Goal: Information Seeking & Learning: Check status

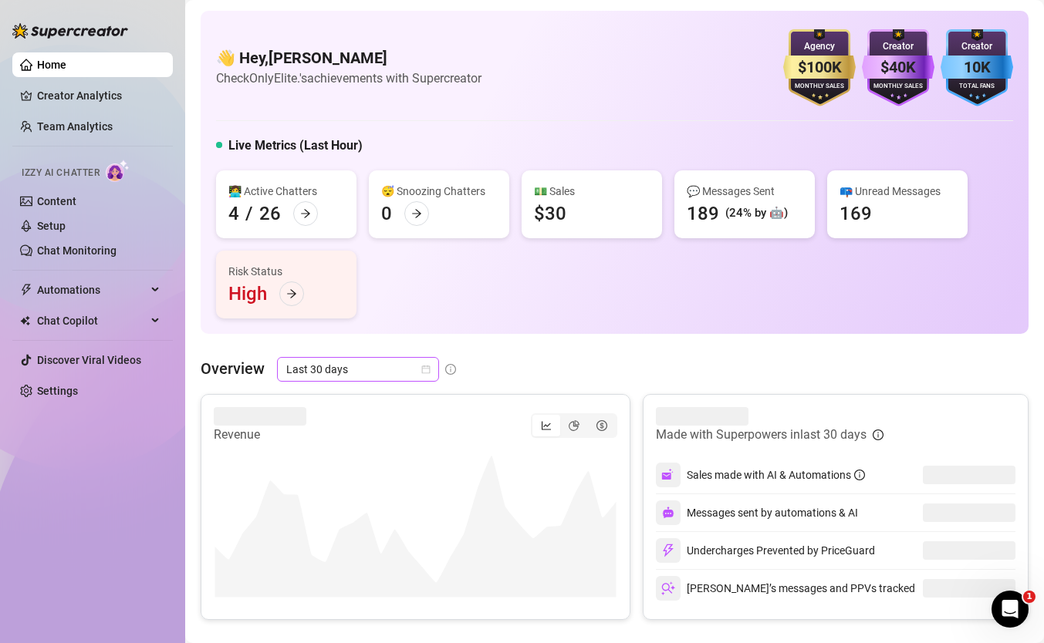
click at [349, 369] on span "Last 30 days" at bounding box center [357, 369] width 143 height 23
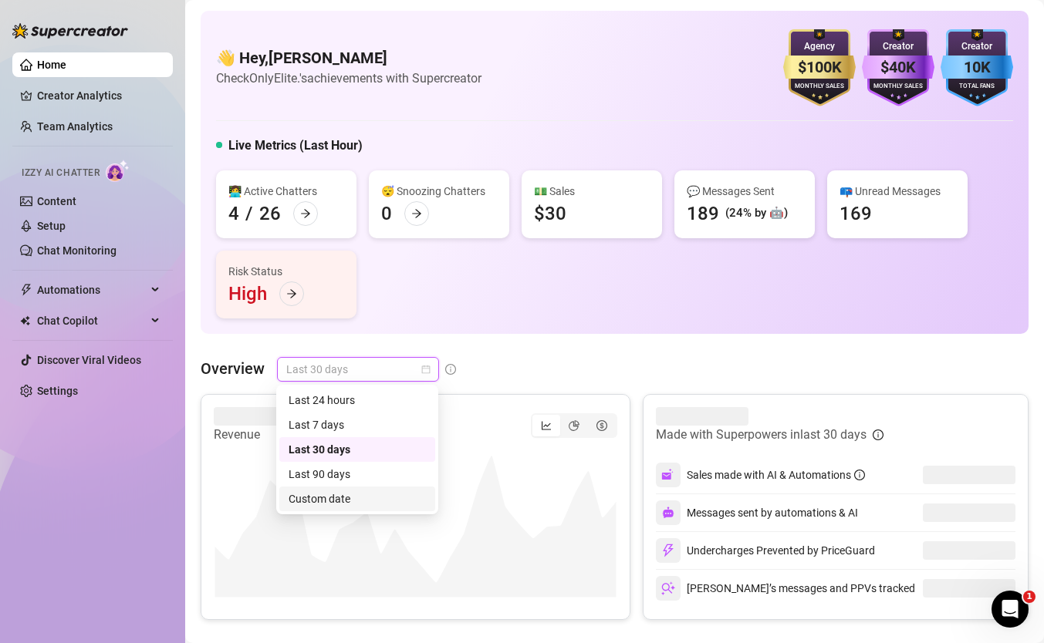
click at [356, 489] on div "Custom date" at bounding box center [357, 499] width 156 height 25
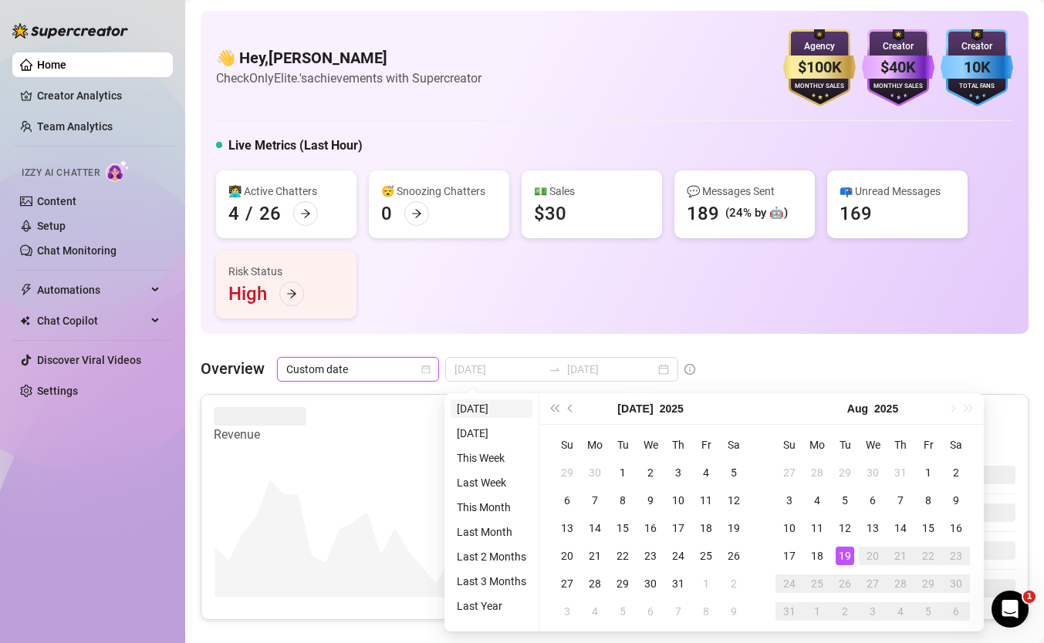
type input "[DATE]"
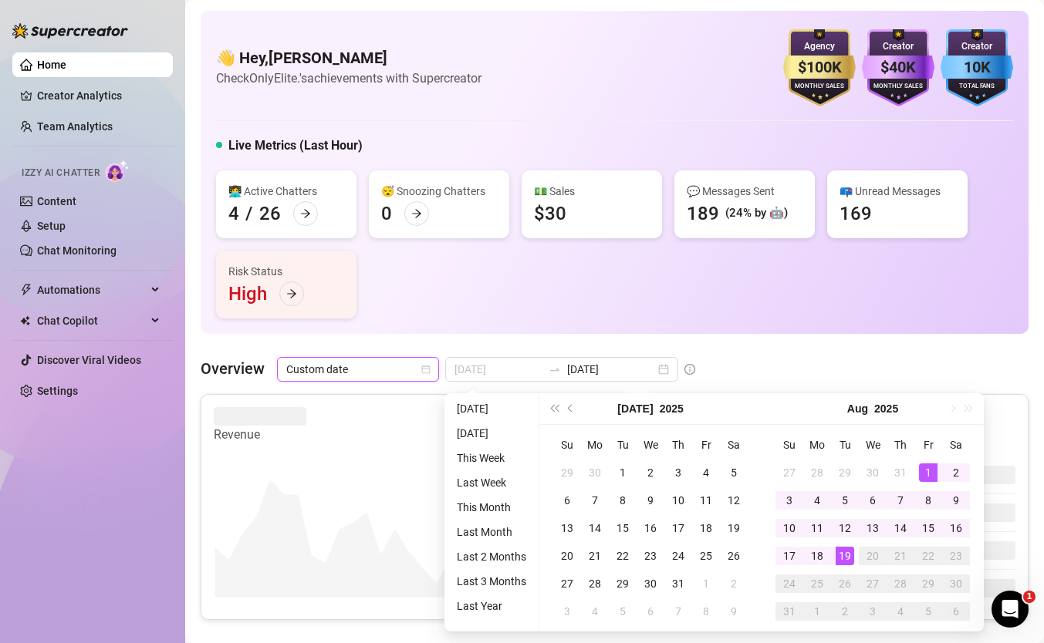
click at [922, 480] on div "1" at bounding box center [928, 473] width 19 height 19
type input "[DATE]"
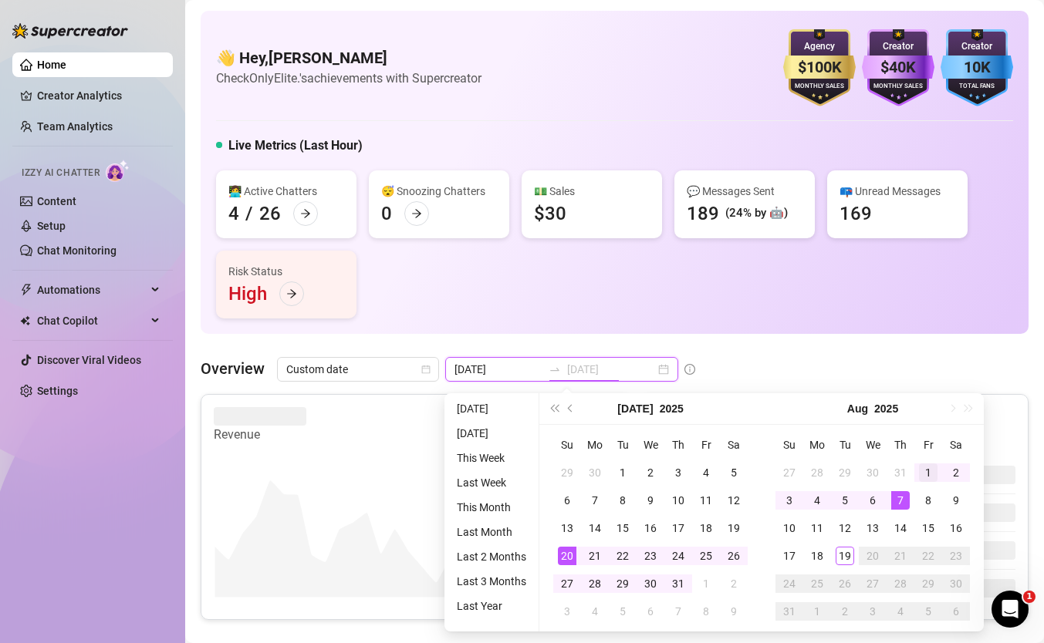
type input "[DATE]"
click at [926, 472] on div "1" at bounding box center [928, 473] width 19 height 19
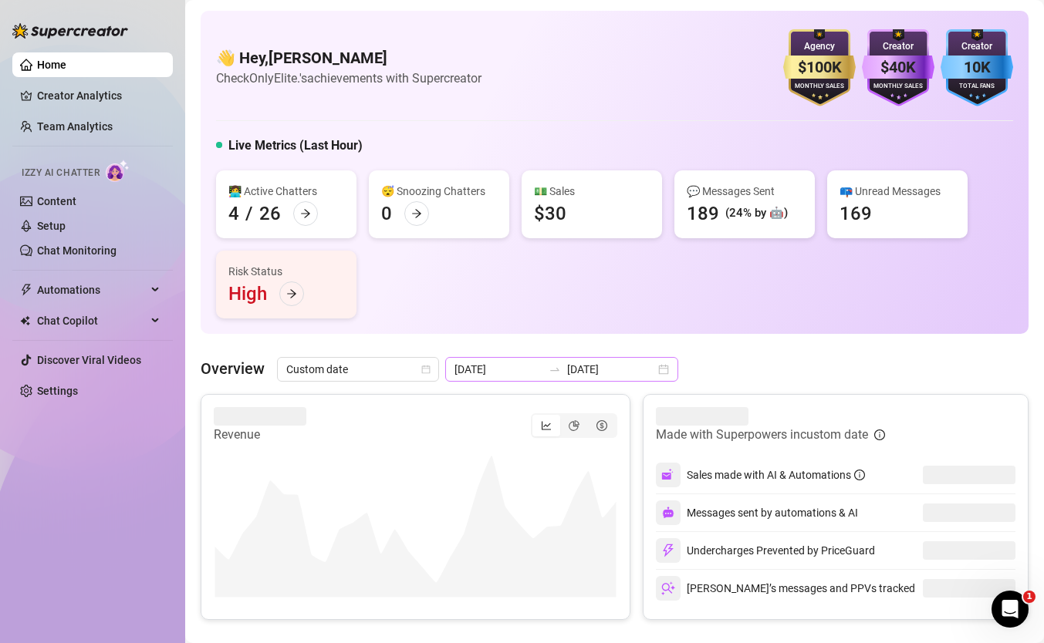
click at [610, 380] on div "[DATE] [DATE]" at bounding box center [561, 369] width 233 height 25
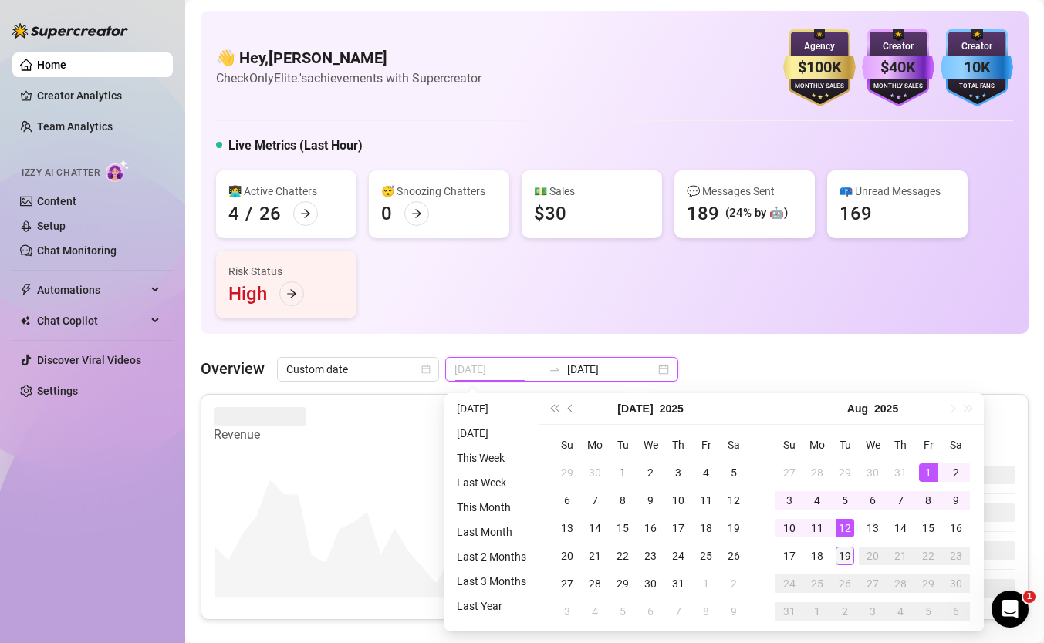
type input "[DATE]"
click at [841, 552] on div "19" at bounding box center [844, 556] width 19 height 19
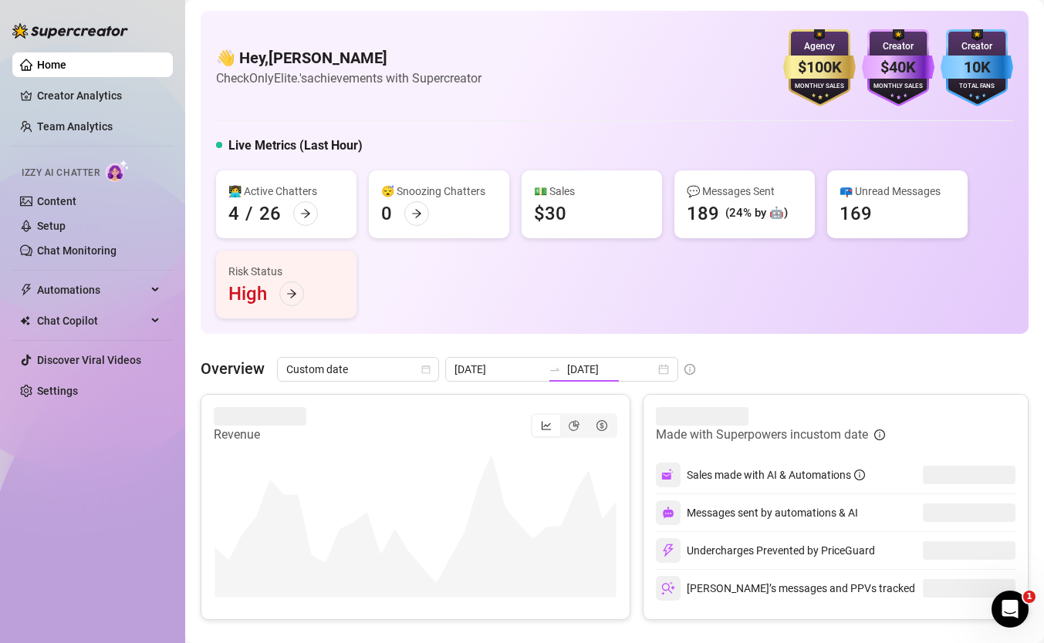
type input "[DATE]"
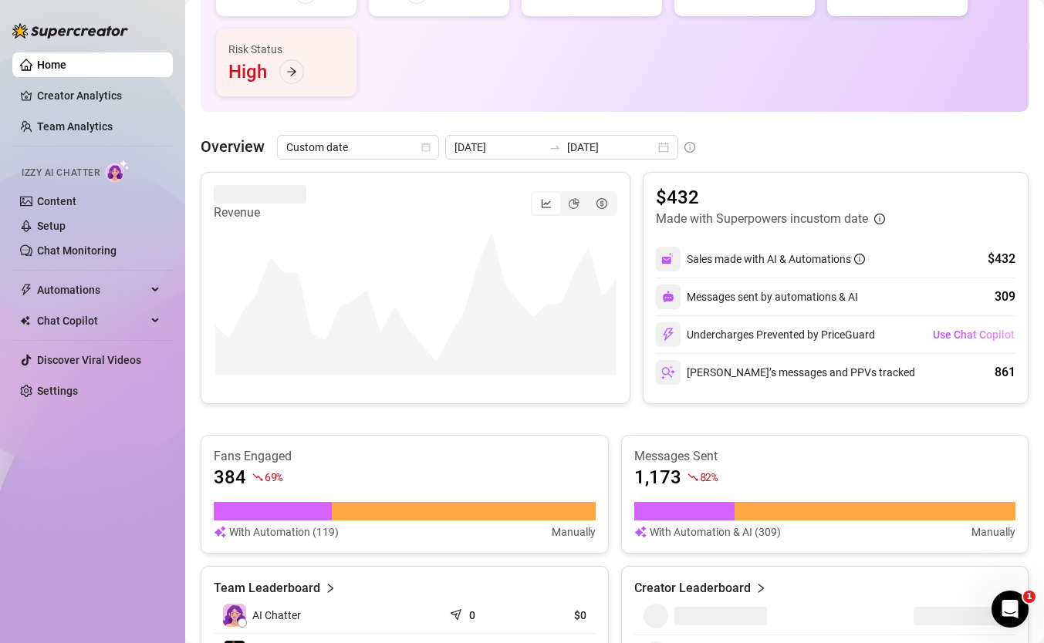
scroll to position [243, 0]
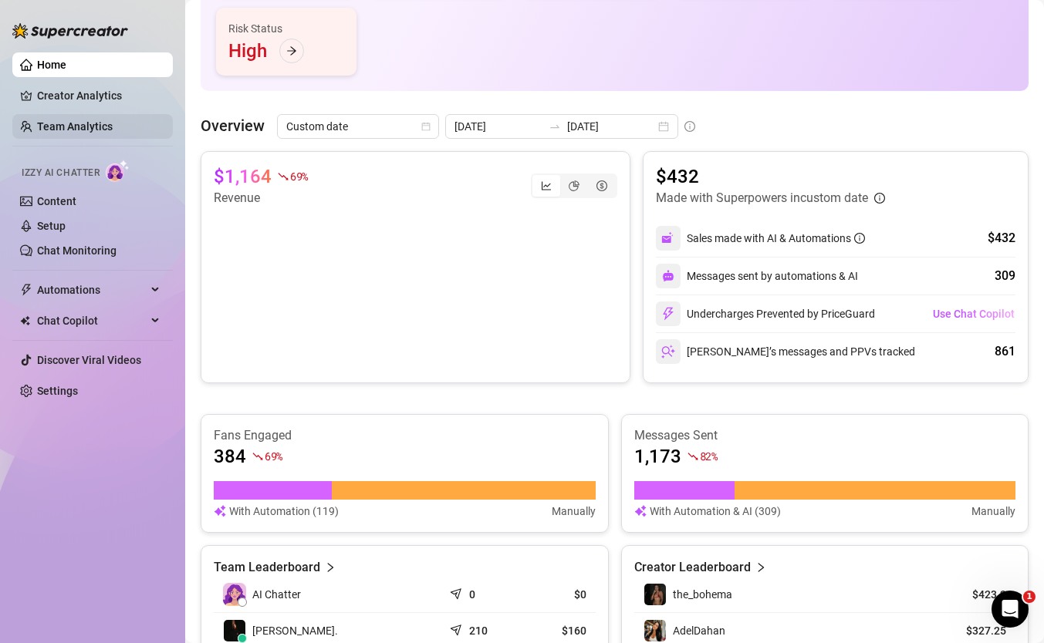
click at [78, 131] on link "Team Analytics" at bounding box center [75, 126] width 76 height 12
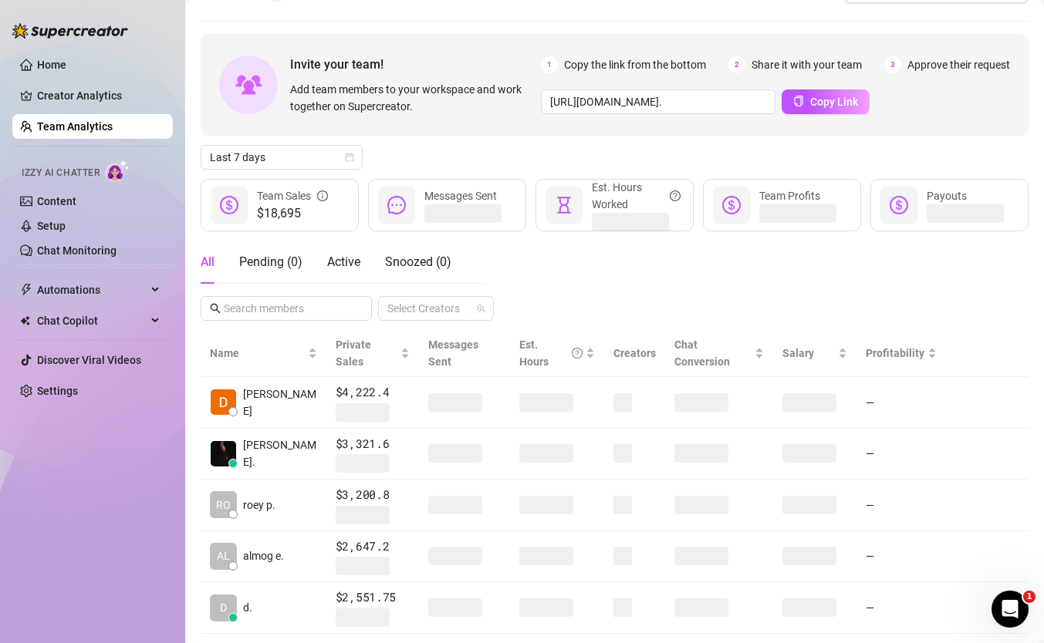
scroll to position [14, 0]
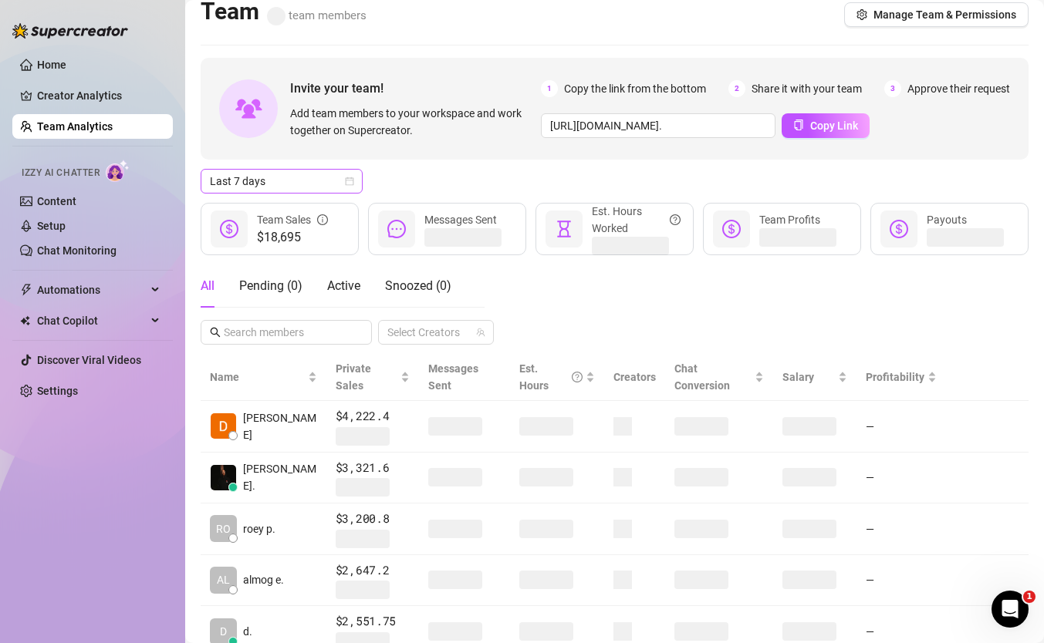
click at [316, 181] on span "Last 7 days" at bounding box center [281, 181] width 143 height 23
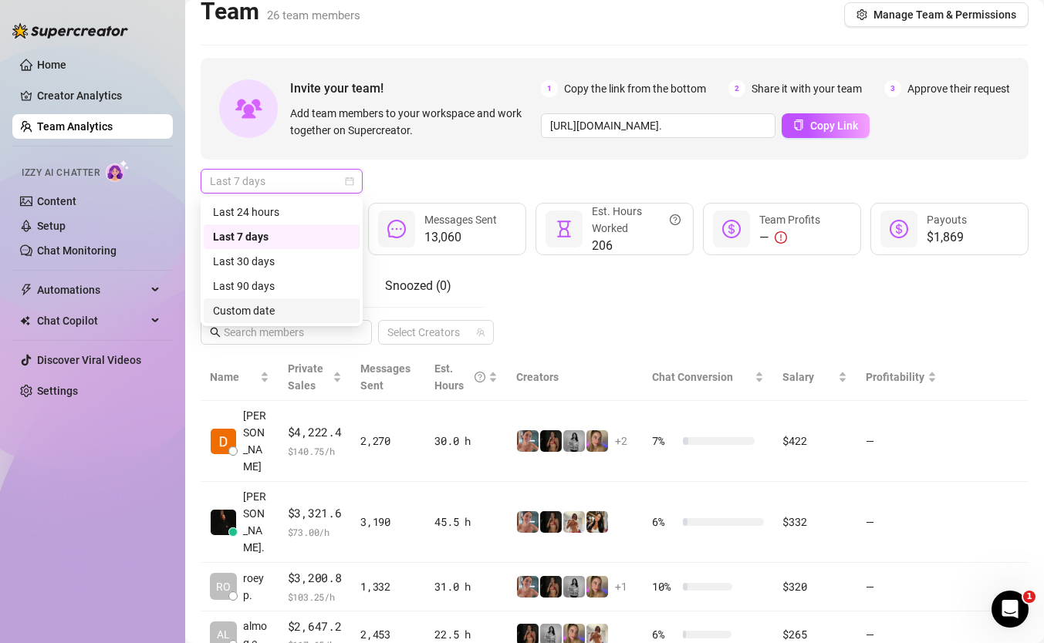
click at [292, 315] on div "Custom date" at bounding box center [281, 310] width 137 height 17
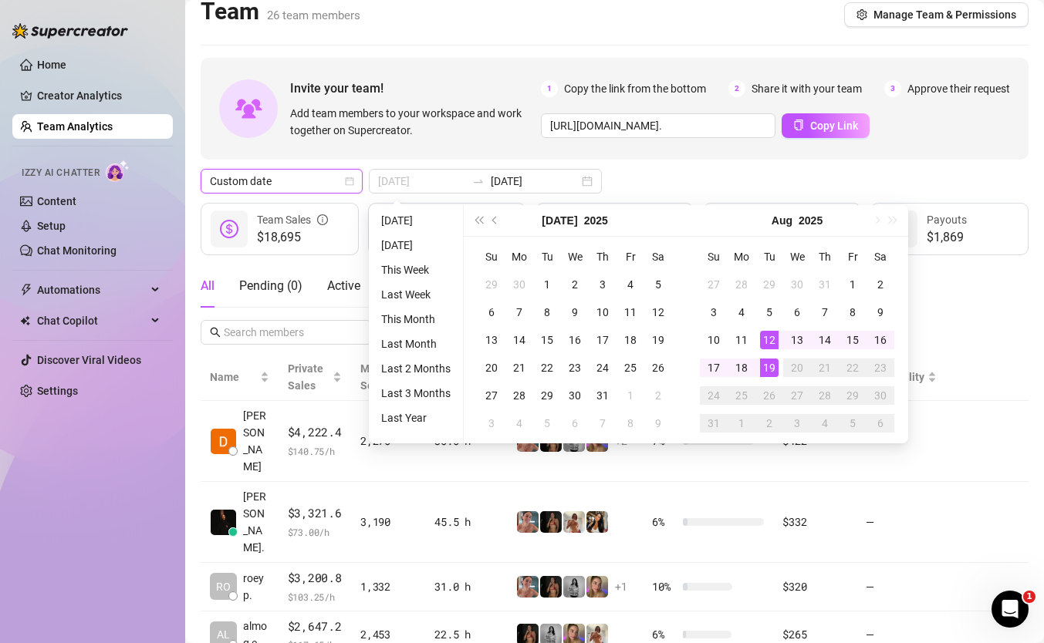
type input "[DATE]"
click at [768, 368] on div "19" at bounding box center [769, 368] width 19 height 19
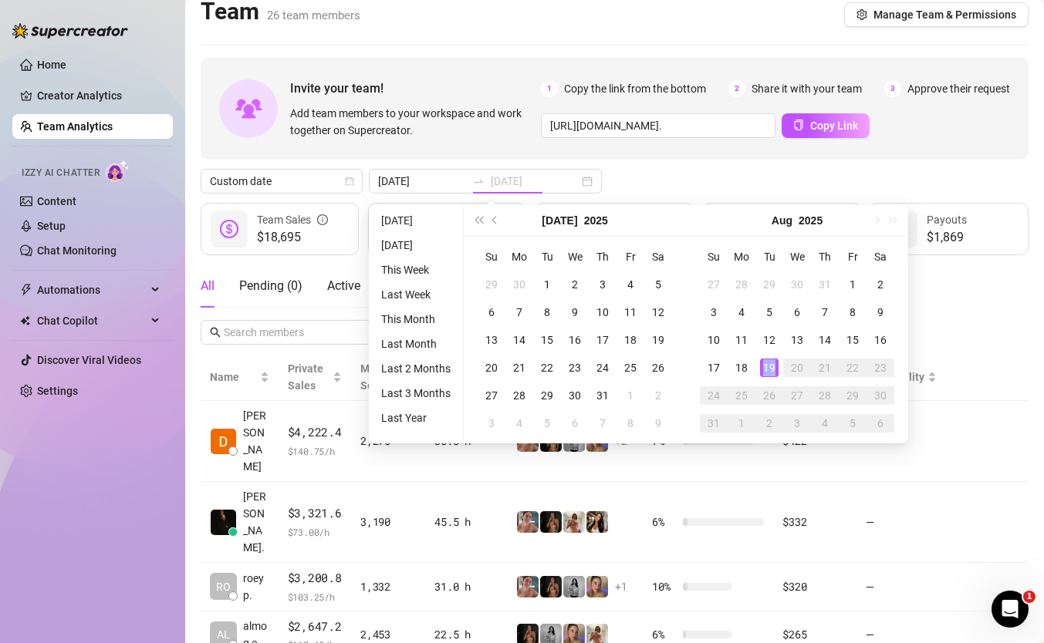
click at [768, 368] on div "19" at bounding box center [769, 368] width 19 height 19
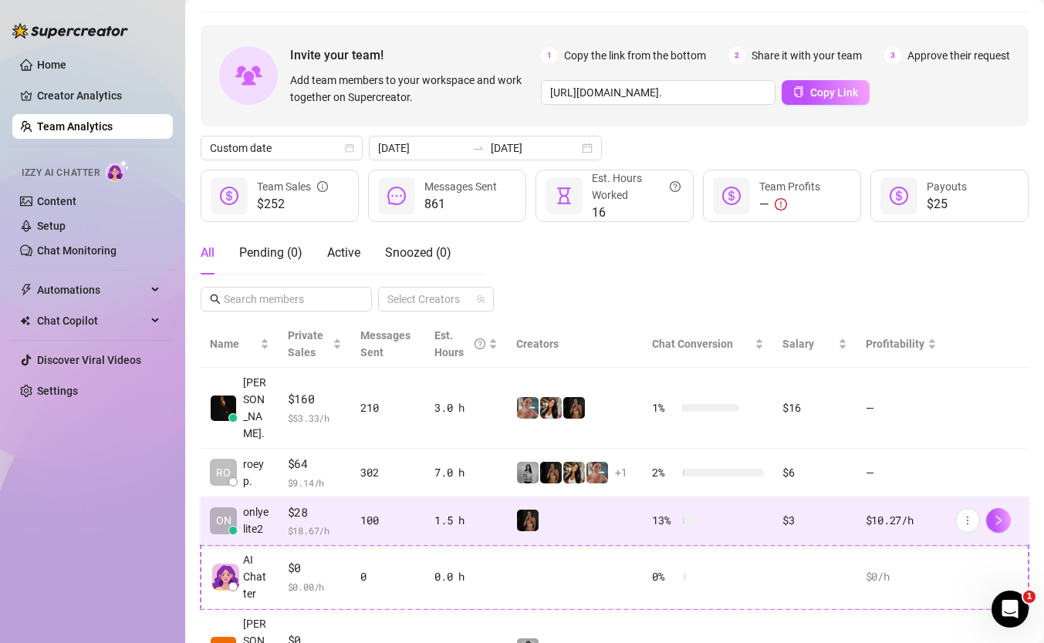
scroll to position [0, 0]
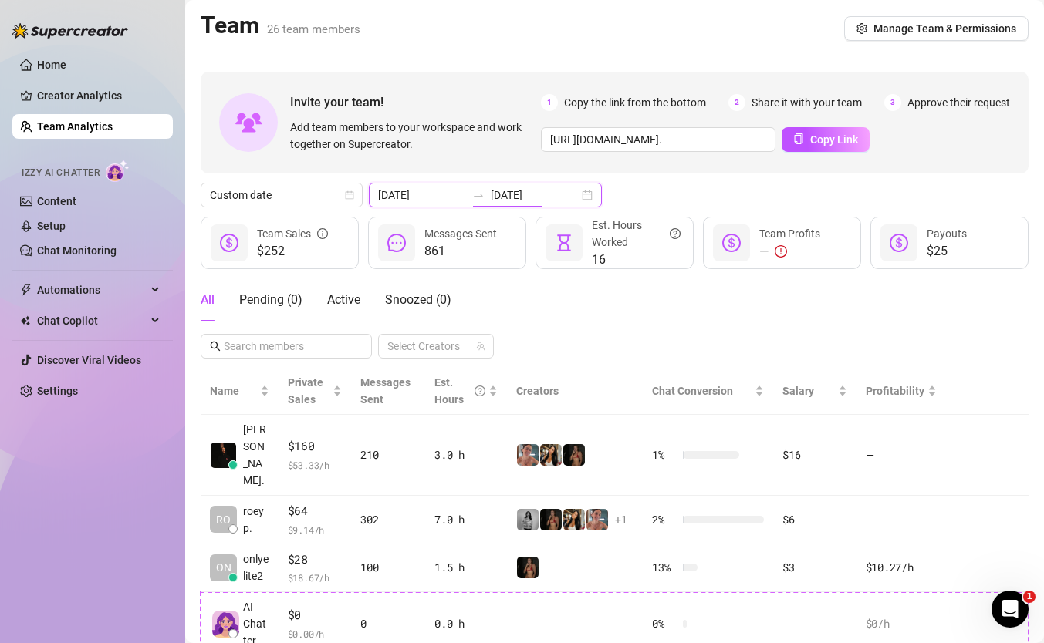
click at [503, 192] on input "[DATE]" at bounding box center [535, 195] width 88 height 17
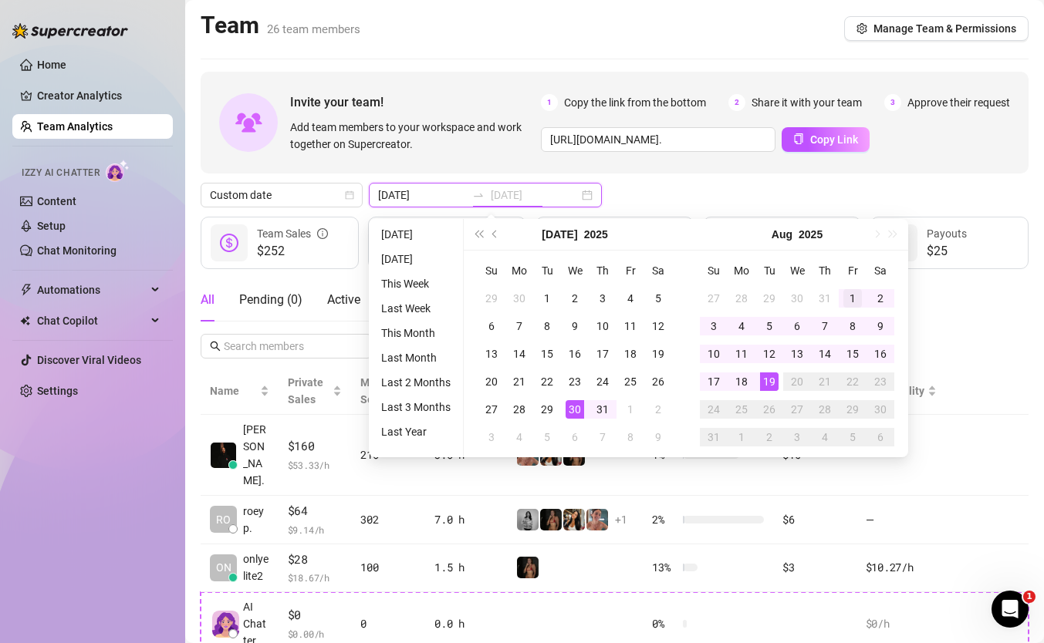
type input "[DATE]"
click at [852, 292] on div "1" at bounding box center [852, 298] width 19 height 19
click at [764, 378] on div "19" at bounding box center [769, 382] width 19 height 19
type input "[DATE]"
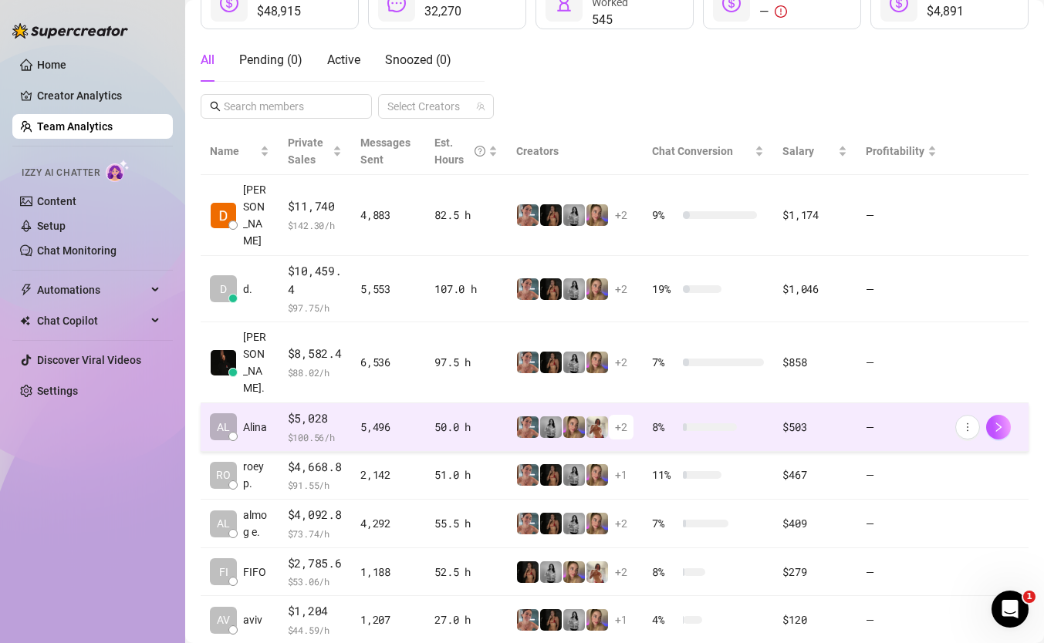
scroll to position [343, 0]
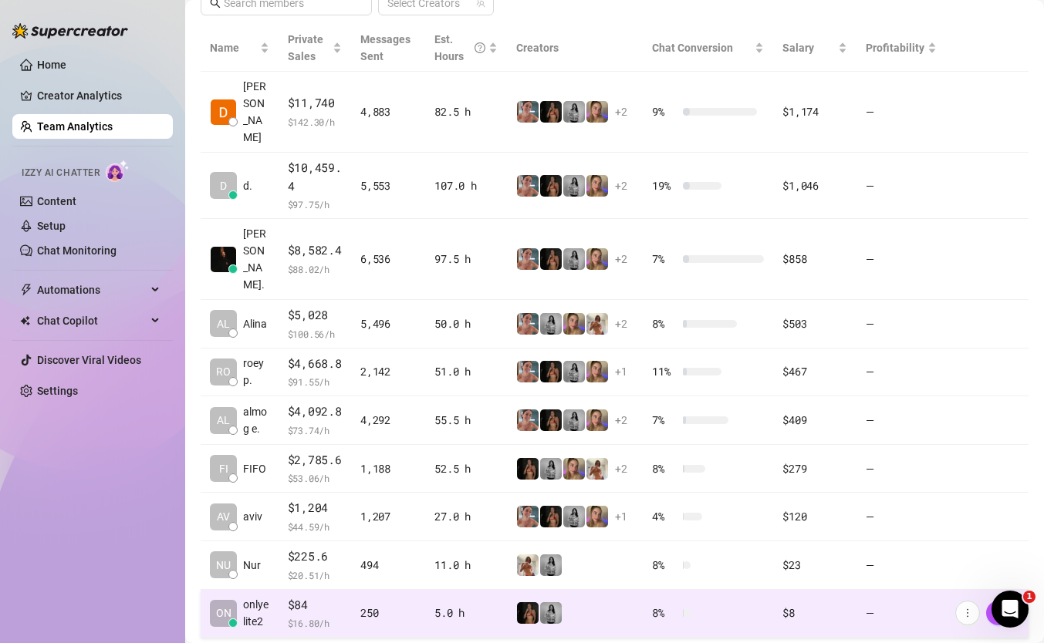
click at [402, 605] on div "250" at bounding box center [388, 613] width 56 height 17
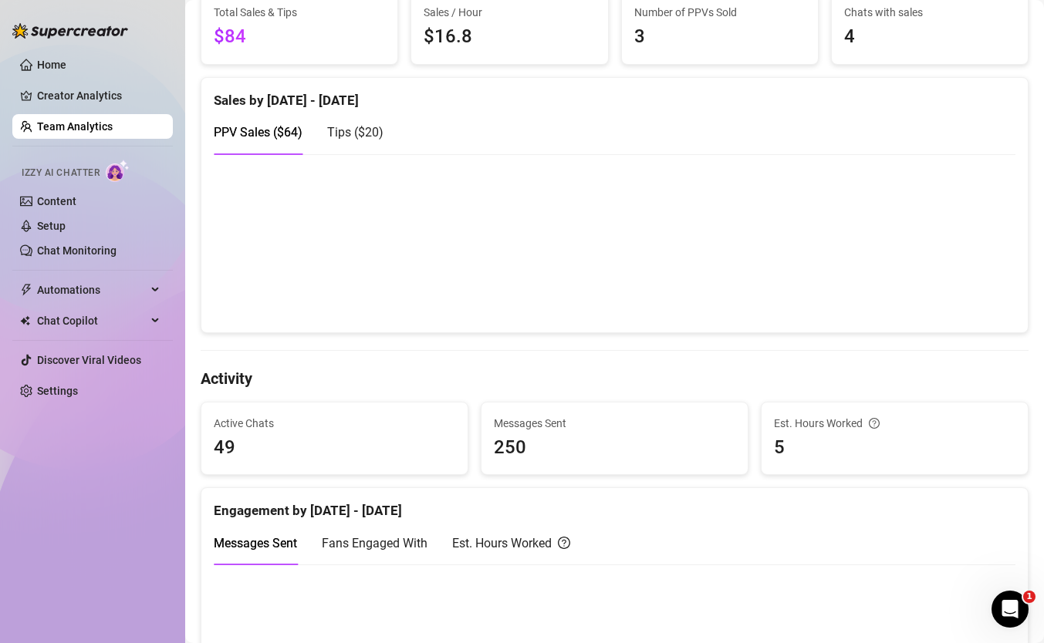
click at [536, 383] on h4 "Activity" at bounding box center [615, 379] width 828 height 22
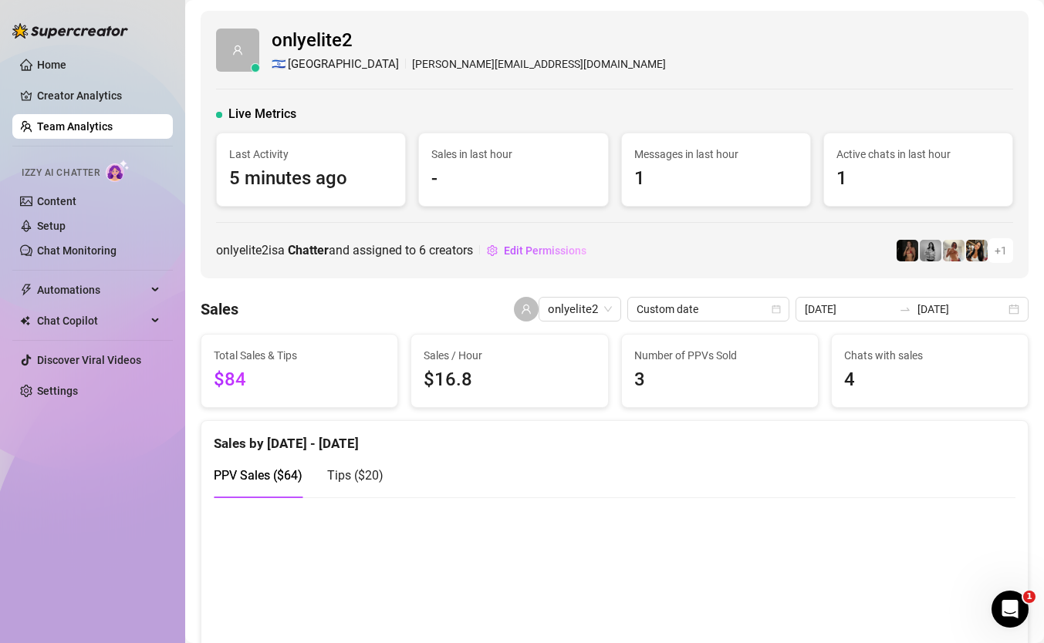
click at [79, 130] on link "Team Analytics" at bounding box center [75, 126] width 76 height 12
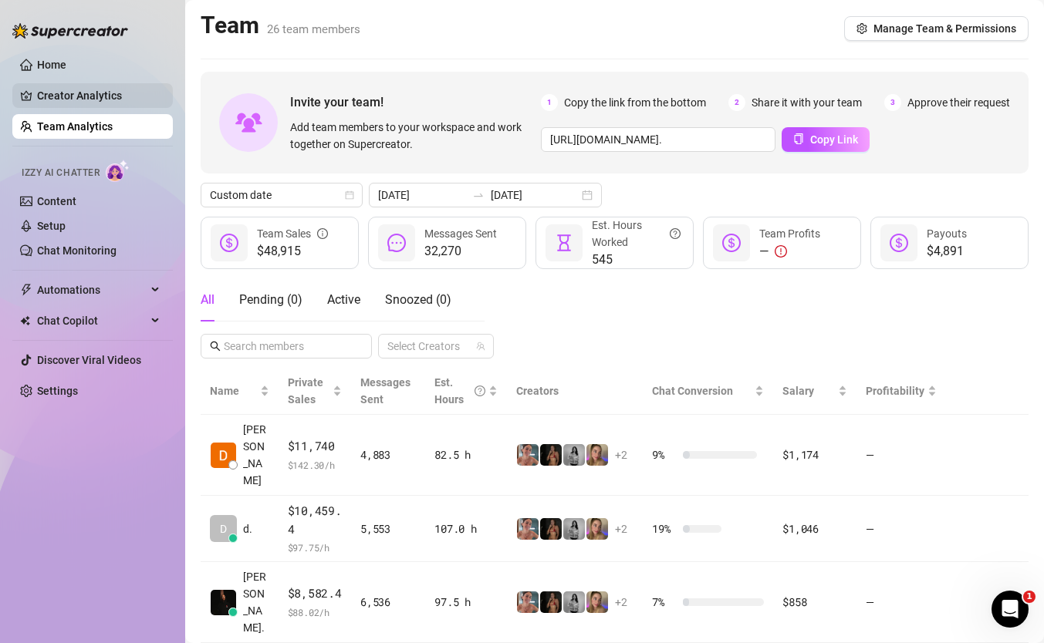
click at [89, 100] on link "Creator Analytics" at bounding box center [98, 95] width 123 height 25
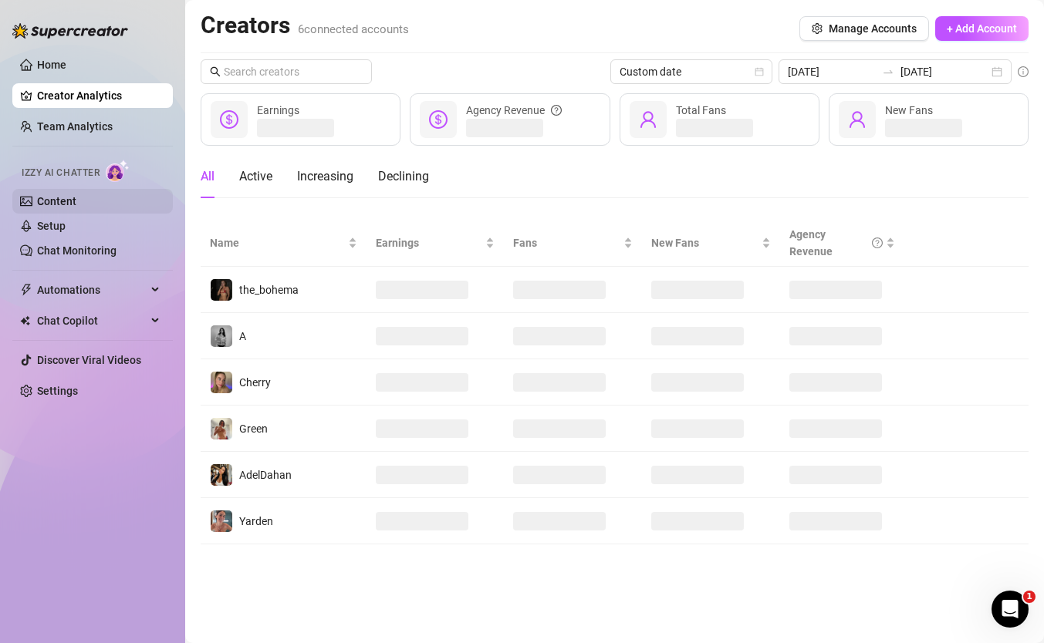
click at [76, 200] on link "Content" at bounding box center [56, 201] width 39 height 12
